Goal: Task Accomplishment & Management: Manage account settings

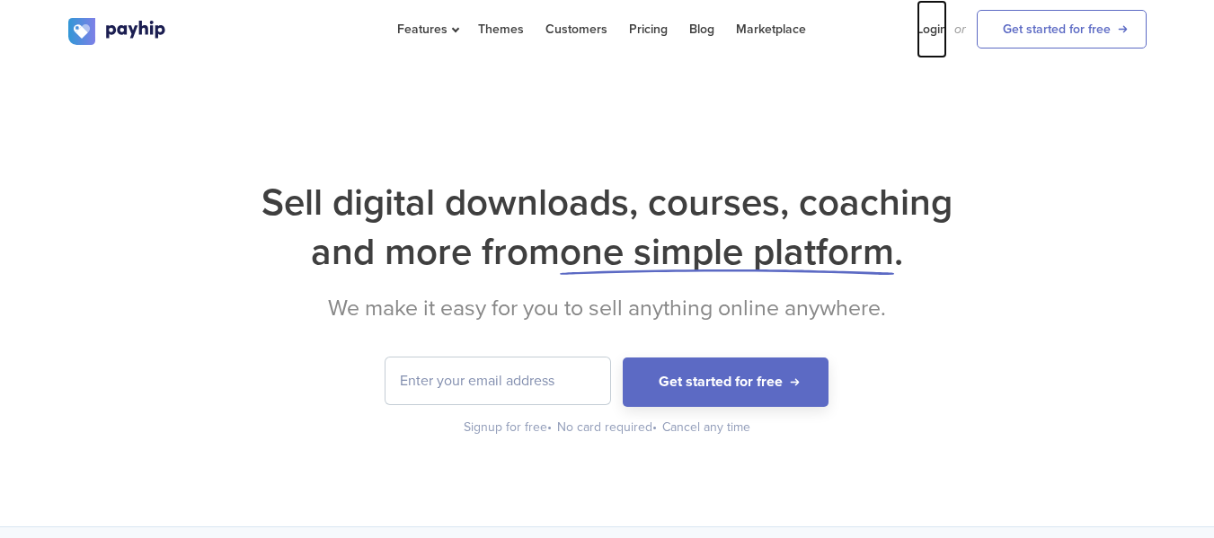
click at [934, 31] on link "Login" at bounding box center [931, 29] width 31 height 58
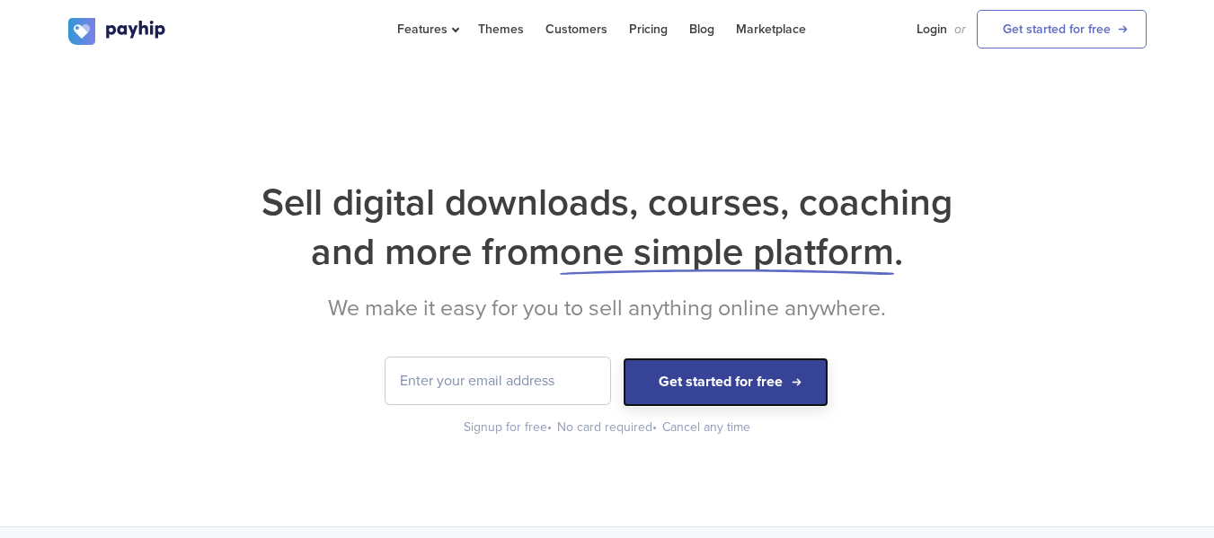
click at [737, 379] on button "Get started for free" at bounding box center [726, 382] width 206 height 49
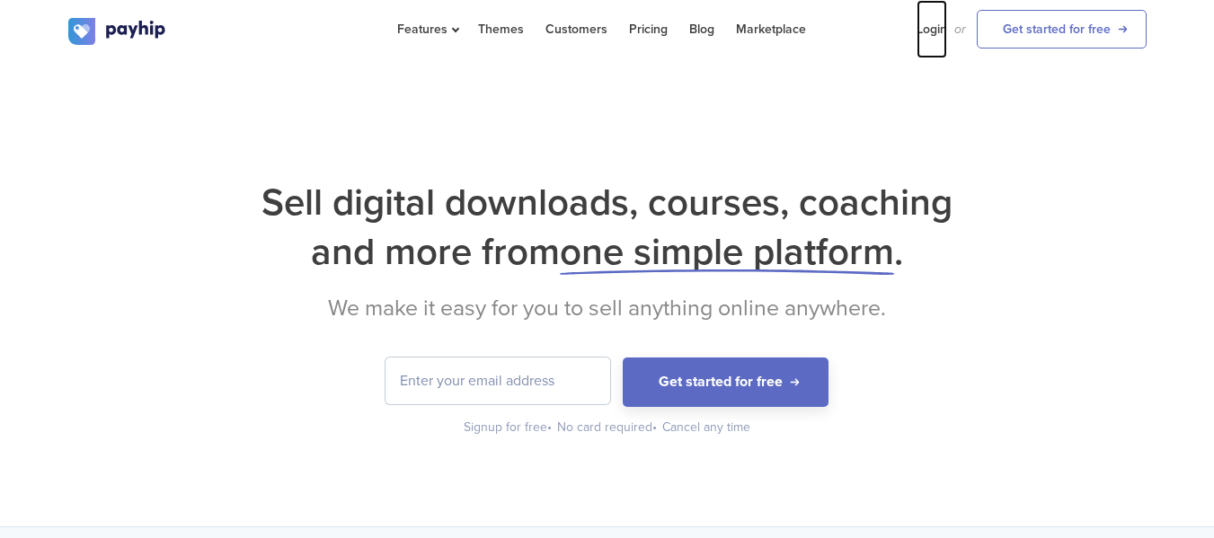
click at [938, 30] on link "Login" at bounding box center [931, 29] width 31 height 58
